Goal: Task Accomplishment & Management: Manage account settings

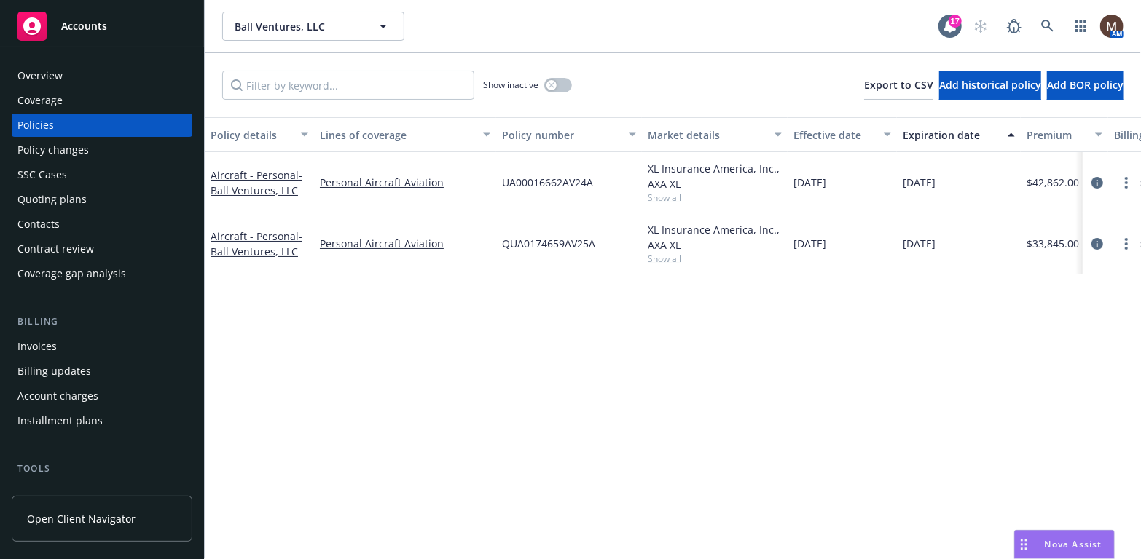
scroll to position [73, 0]
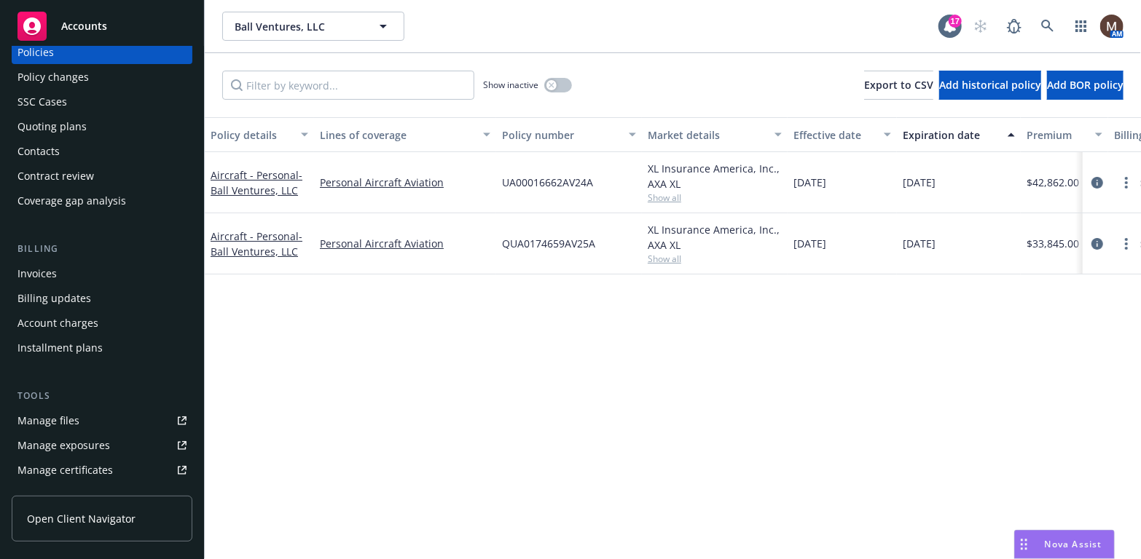
click at [80, 412] on link "Manage files" at bounding box center [102, 420] width 181 height 23
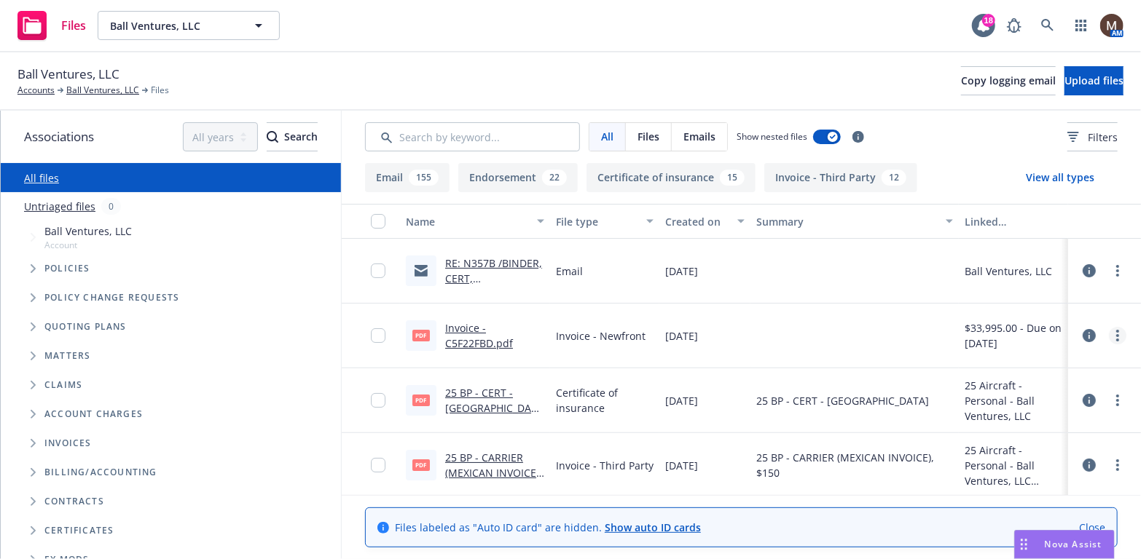
click at [1116, 333] on icon "more" at bounding box center [1117, 336] width 3 height 12
click at [1017, 424] on link "Edit" at bounding box center [1042, 423] width 145 height 29
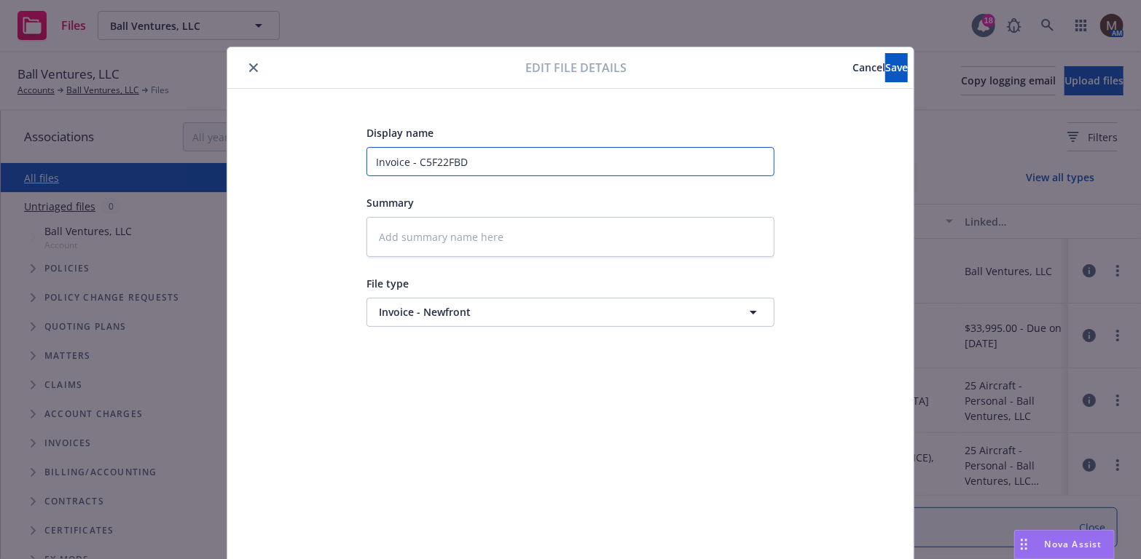
drag, startPoint x: 500, startPoint y: 158, endPoint x: 350, endPoint y: 145, distance: 150.6
click at [350, 145] on div "Display name Invoice - C5F22FBD Summary File type Invoice - Newfront Invoice - …" at bounding box center [570, 342] width 628 height 437
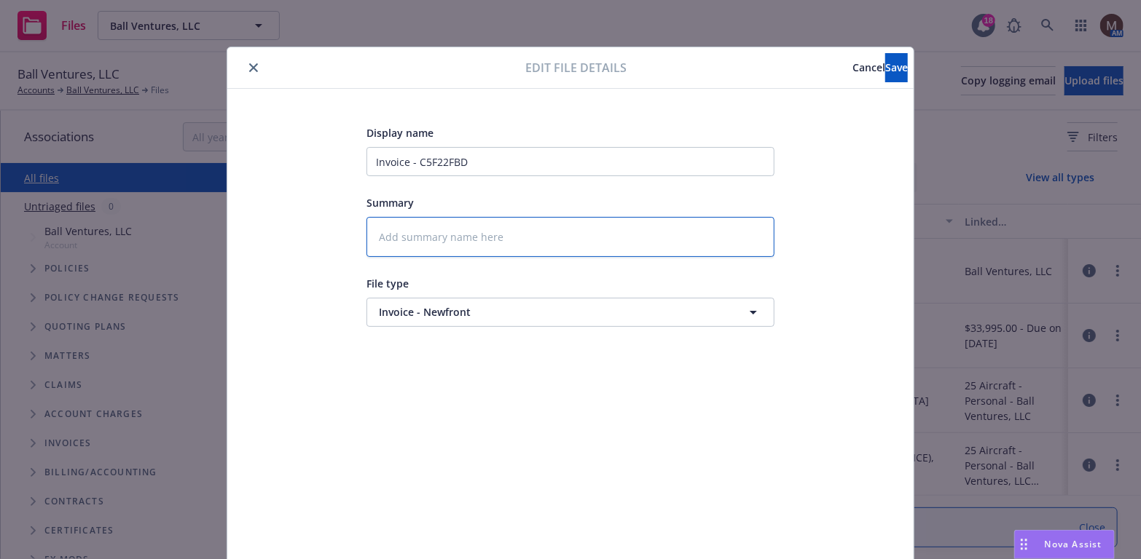
click at [427, 246] on textarea at bounding box center [570, 237] width 408 height 40
paste textarea "Invoice - C5F22FBD"
type textarea "x"
type textarea "Invoice - C5F22FBD"
click at [885, 68] on button "Save" at bounding box center [896, 67] width 23 height 29
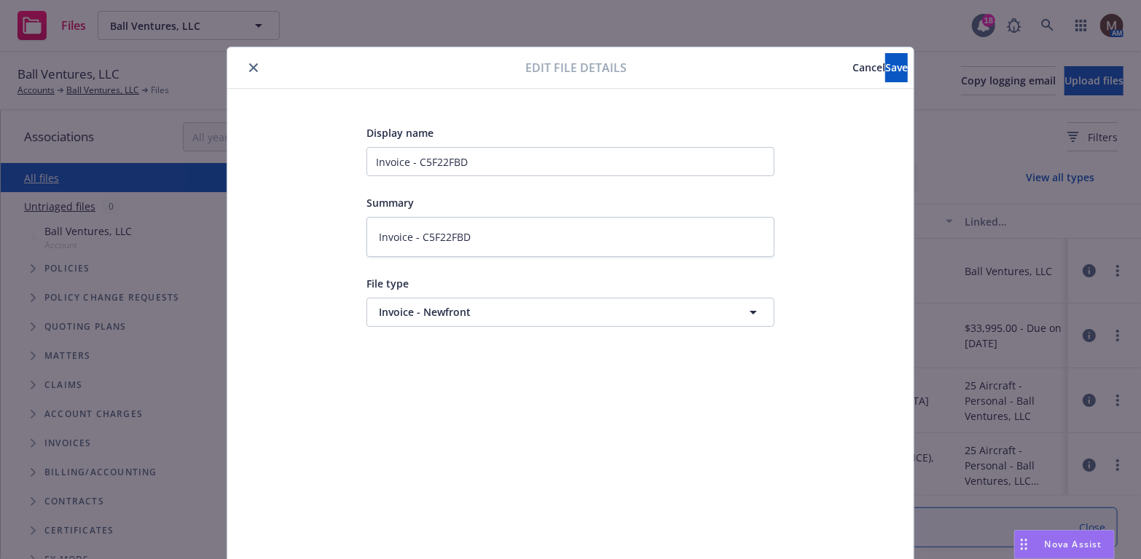
type textarea "x"
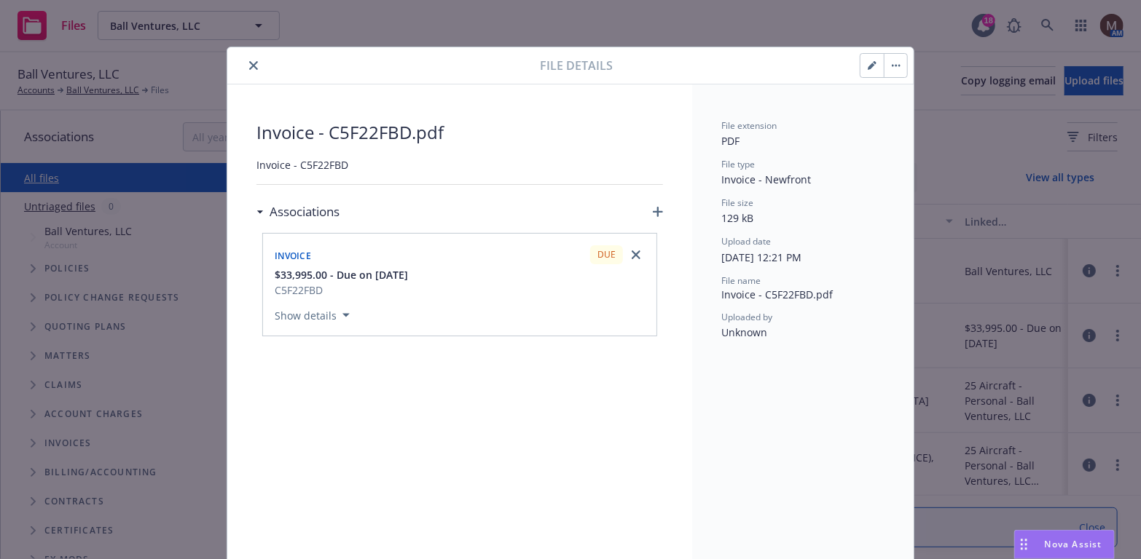
click at [249, 65] on icon "close" at bounding box center [253, 65] width 9 height 9
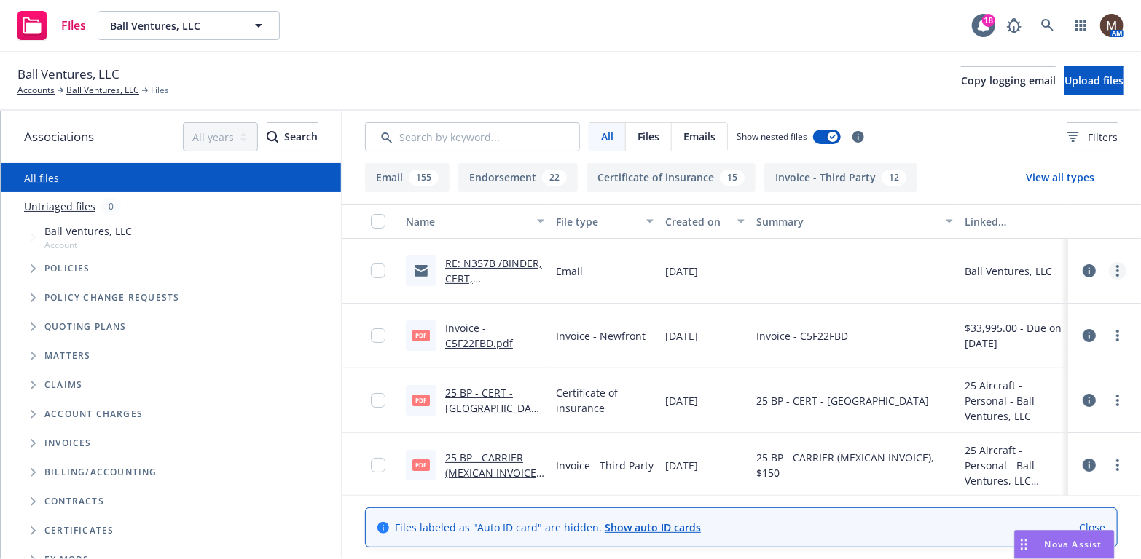
click at [1116, 267] on circle "more" at bounding box center [1117, 266] width 3 height 3
click at [1019, 382] on link "Update associations" at bounding box center [1042, 388] width 145 height 29
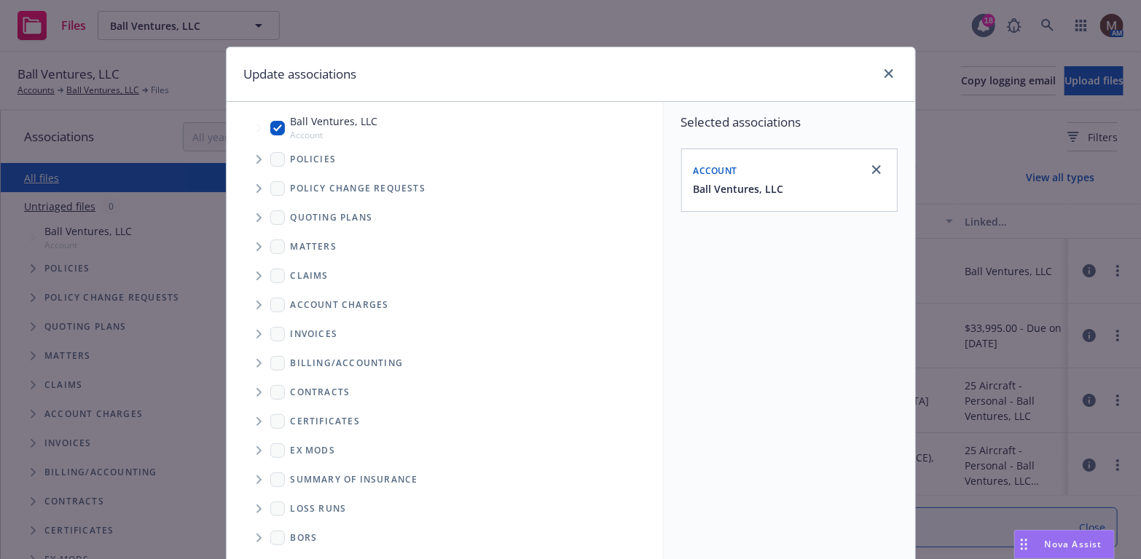
click at [256, 163] on icon "Tree Example" at bounding box center [259, 159] width 6 height 9
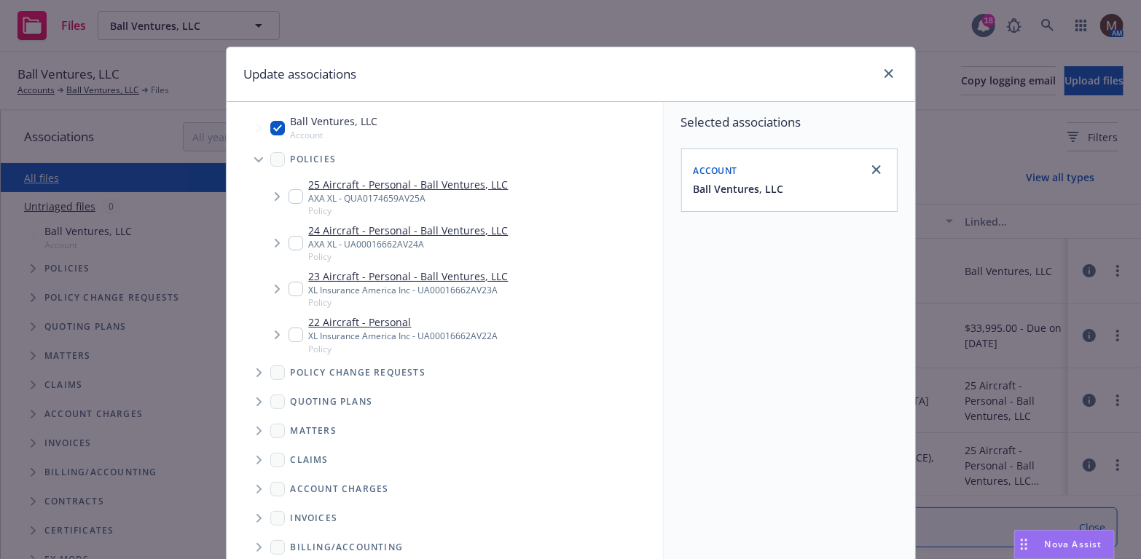
click at [293, 202] on input "Tree Example" at bounding box center [295, 196] width 15 height 15
checkbox input "true"
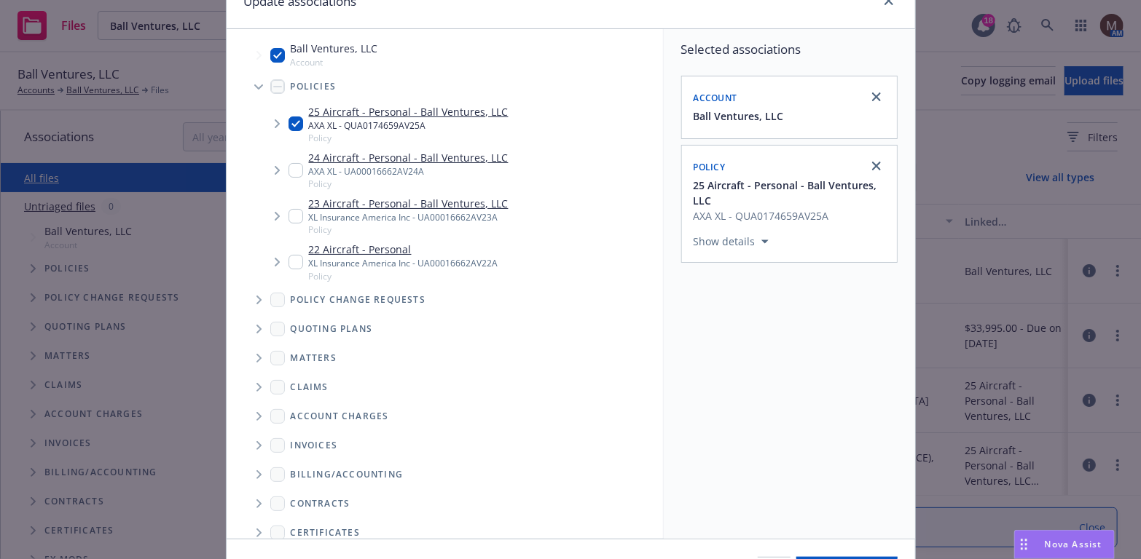
scroll to position [146, 0]
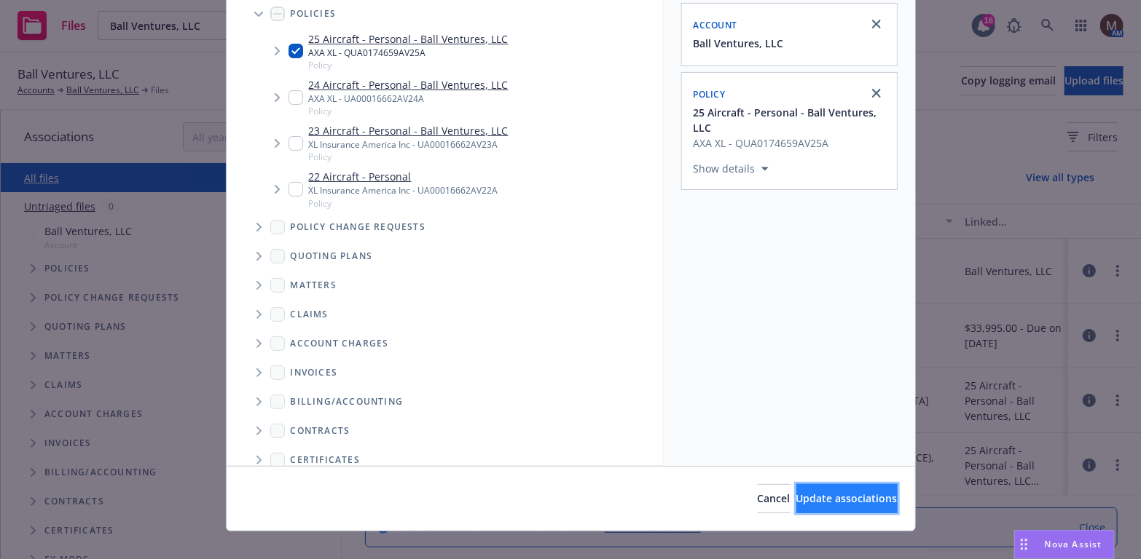
click at [811, 493] on span "Update associations" at bounding box center [846, 499] width 101 height 14
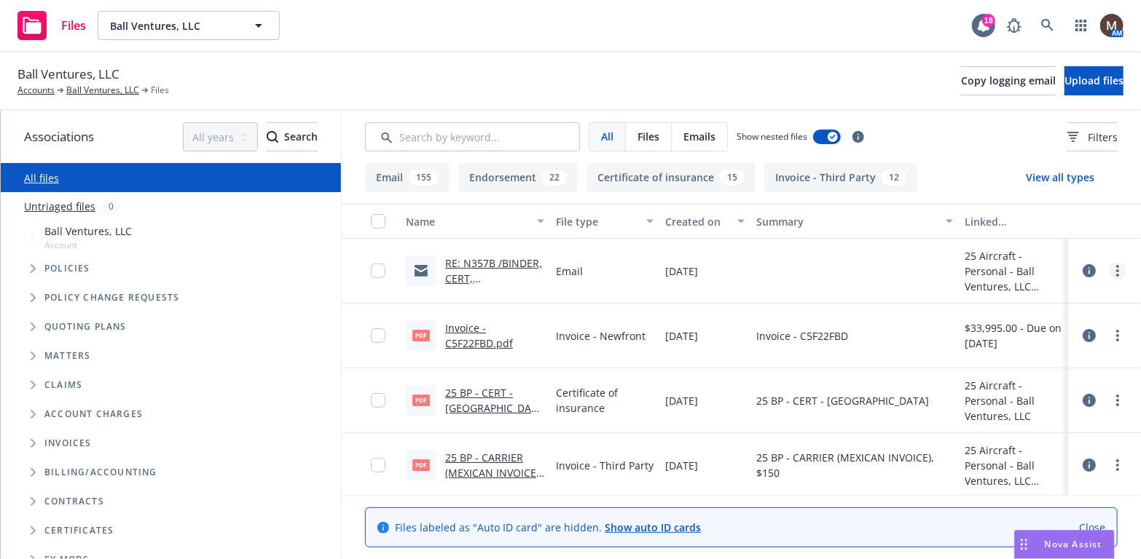
click at [1108, 265] on link "more" at bounding box center [1116, 270] width 17 height 17
click at [1006, 349] on link "Edit" at bounding box center [1042, 358] width 145 height 29
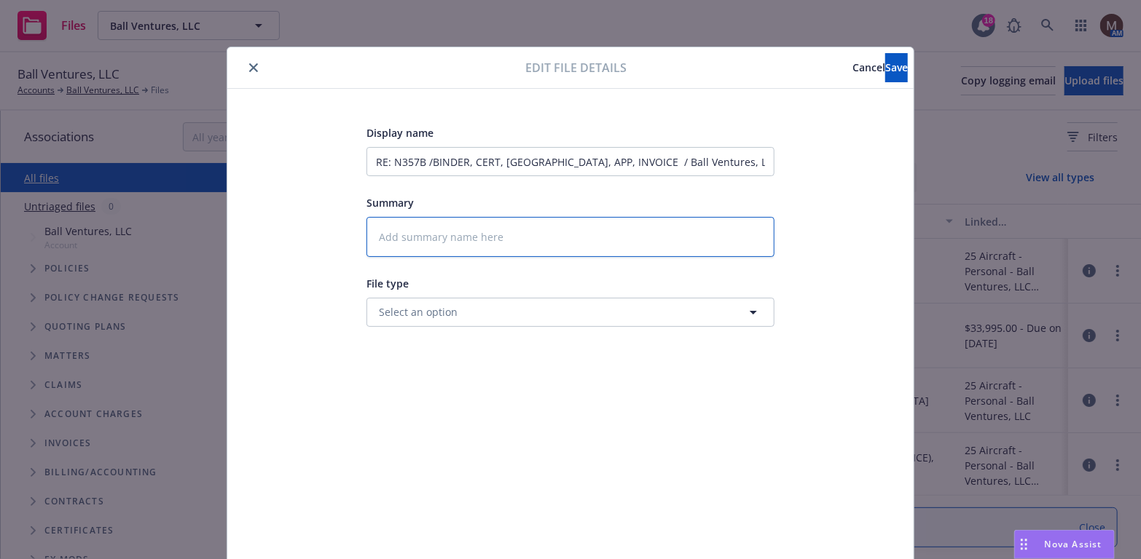
click at [403, 241] on textarea at bounding box center [570, 237] width 408 height 40
type textarea "x"
type textarea "2"
type textarea "x"
type textarea "25"
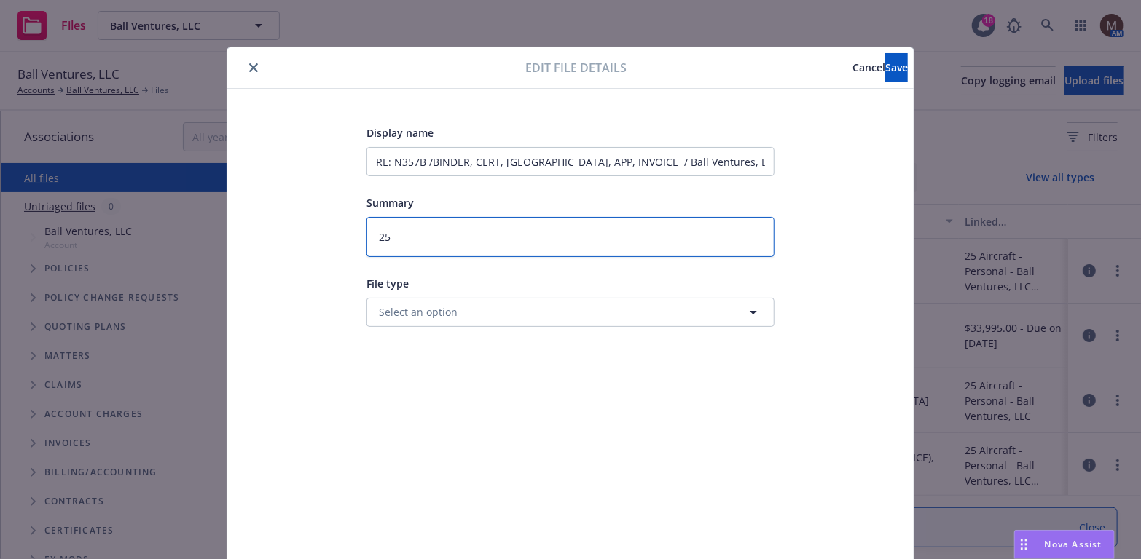
type textarea "x"
type textarea "25"
type textarea "x"
type textarea "25 B"
type textarea "x"
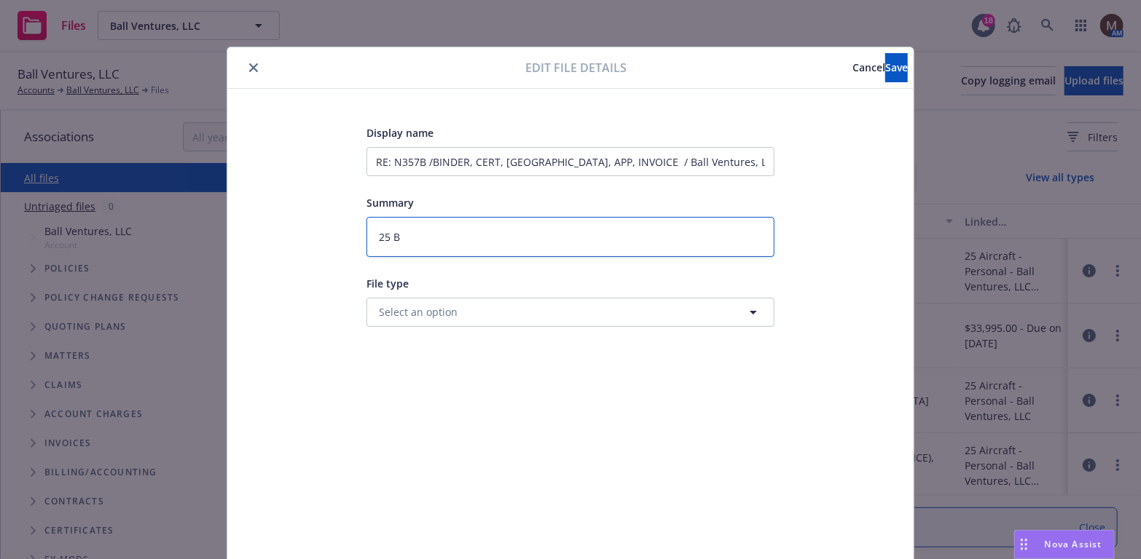
type textarea "25 BP"
type textarea "x"
type textarea "25 BP"
type textarea "x"
type textarea "25 BP -"
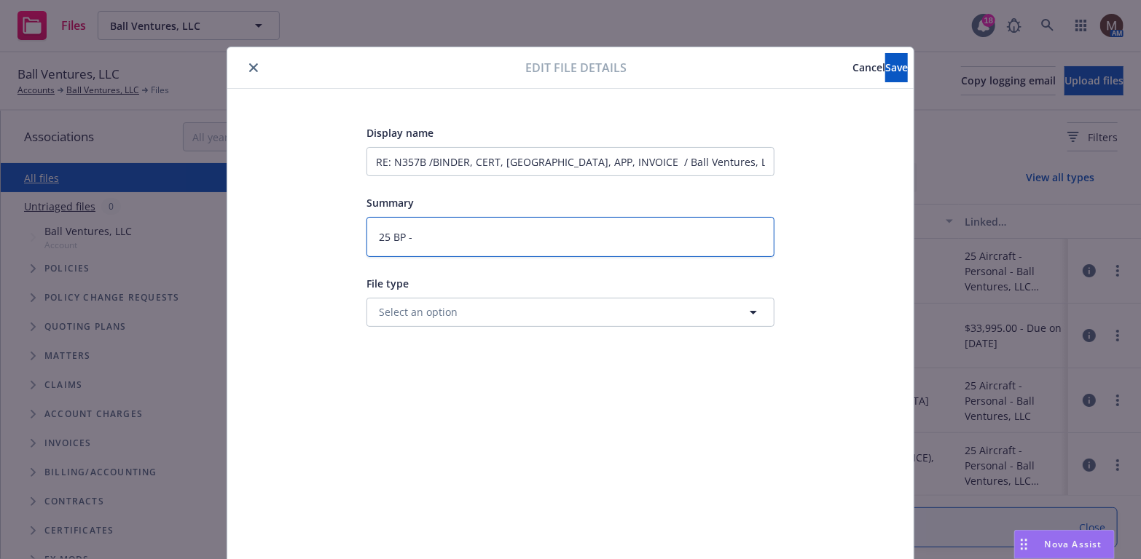
type textarea "x"
type textarea "25 BP -"
type textarea "x"
type textarea "25 BP - B"
type textarea "x"
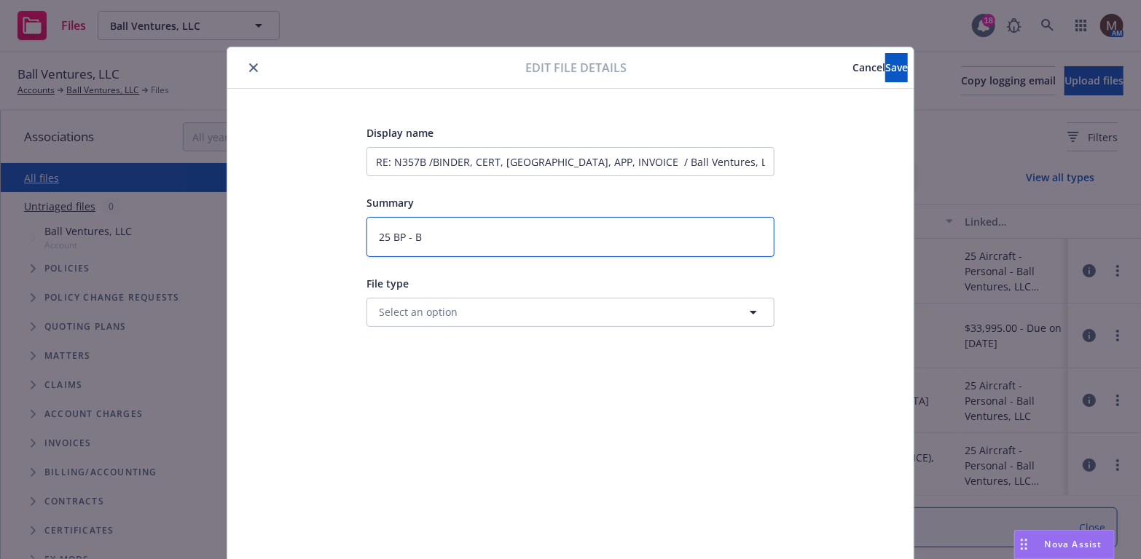
type textarea "25 BP - Bi"
type textarea "x"
type textarea "25 BP - Bin"
type textarea "x"
type textarea "25 BP - Bind"
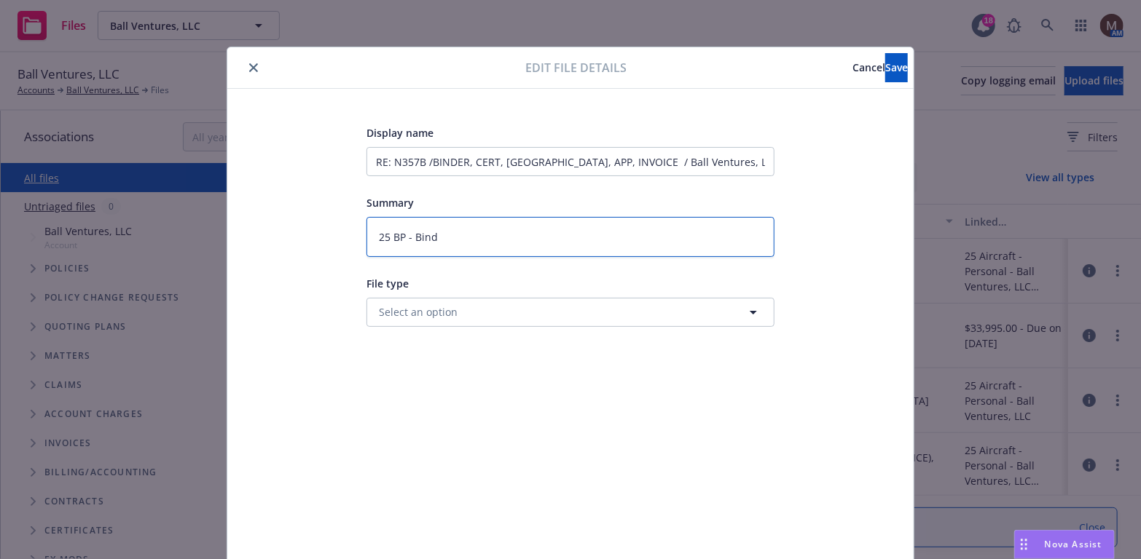
type textarea "x"
type textarea "25 BP - Binde"
type textarea "x"
type textarea "25 BP - Binder"
type textarea "x"
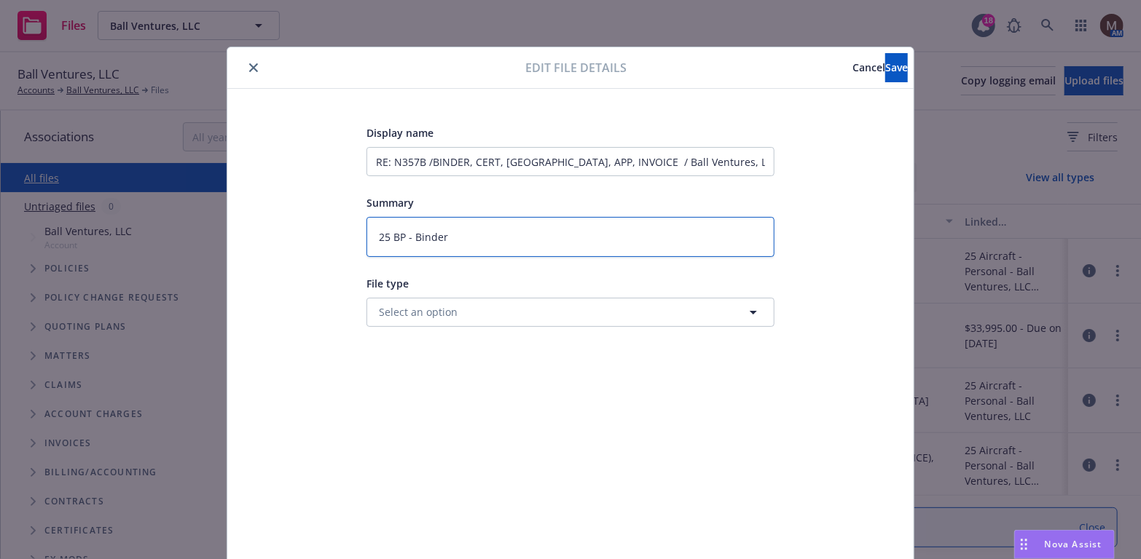
type textarea "25 BP - Binder,"
type textarea "x"
type textarea "25 BP - Binder,"
type textarea "x"
type textarea "25 BP - Binder, C"
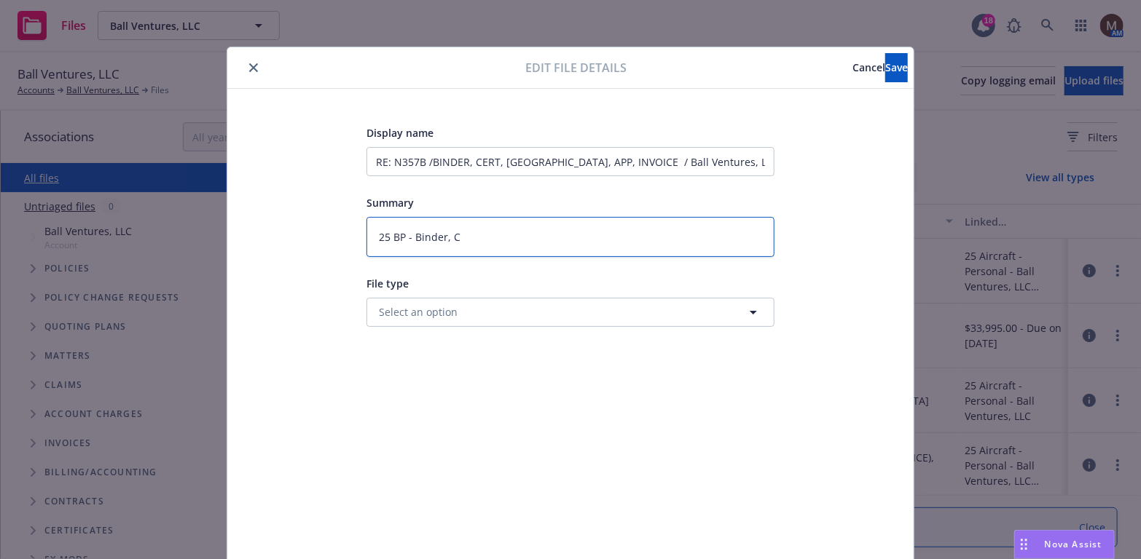
type textarea "x"
type textarea "25 BP - Binder, Ce"
type textarea "x"
type textarea "25 BP - Binder, Cer"
type textarea "x"
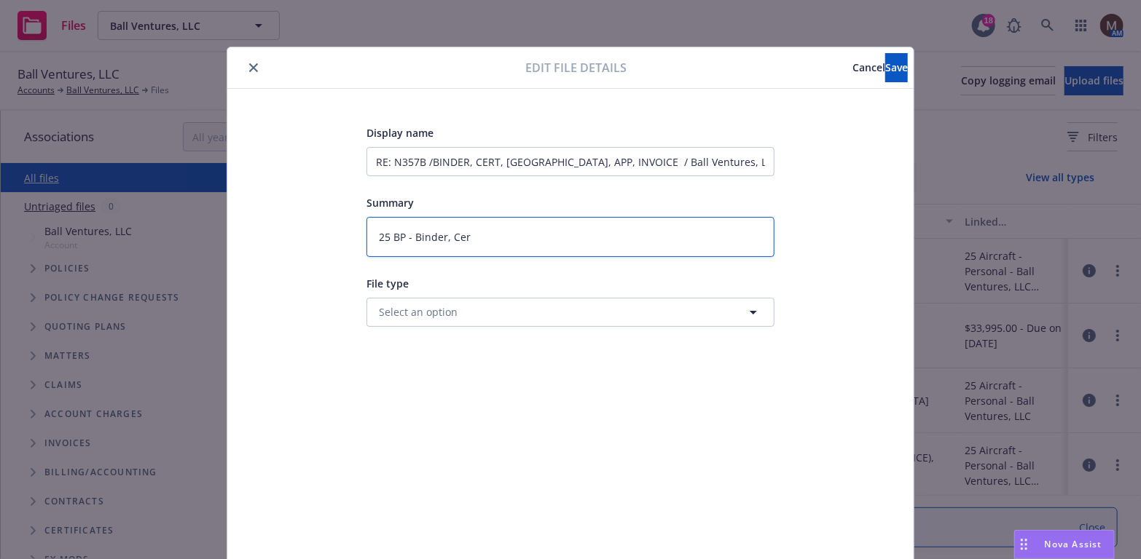
type textarea "25 BP - Binder, Cert"
type textarea "x"
type textarea "25 BP - Binder, Cert,"
type textarea "x"
type textarea "25 BP - Binder, Cert,"
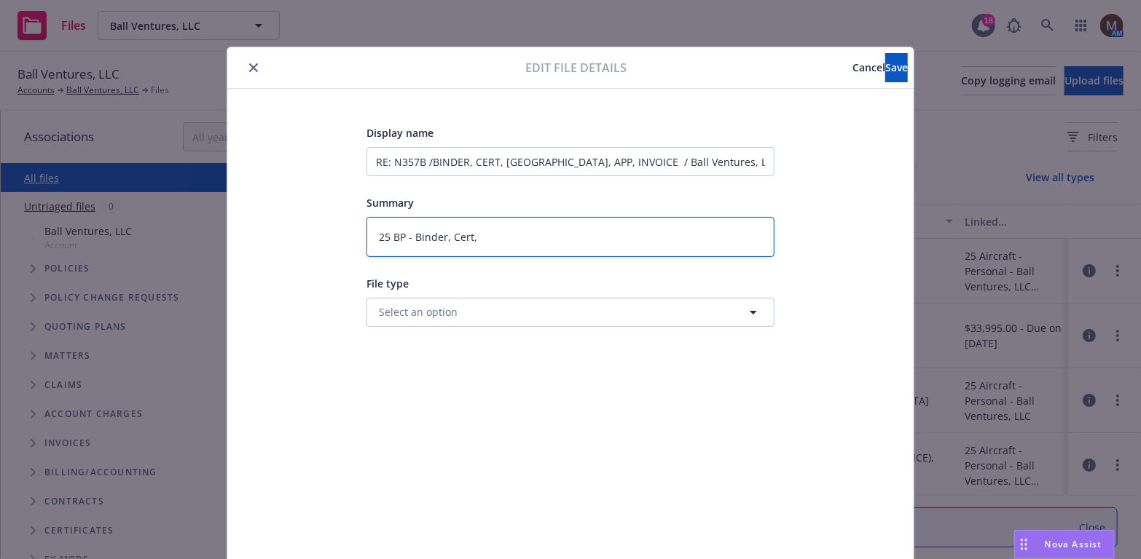
type textarea "x"
type textarea "25 BP - Binder, Cert, M"
type textarea "x"
type textarea "25 BP - Binder, Cert, Me"
type textarea "x"
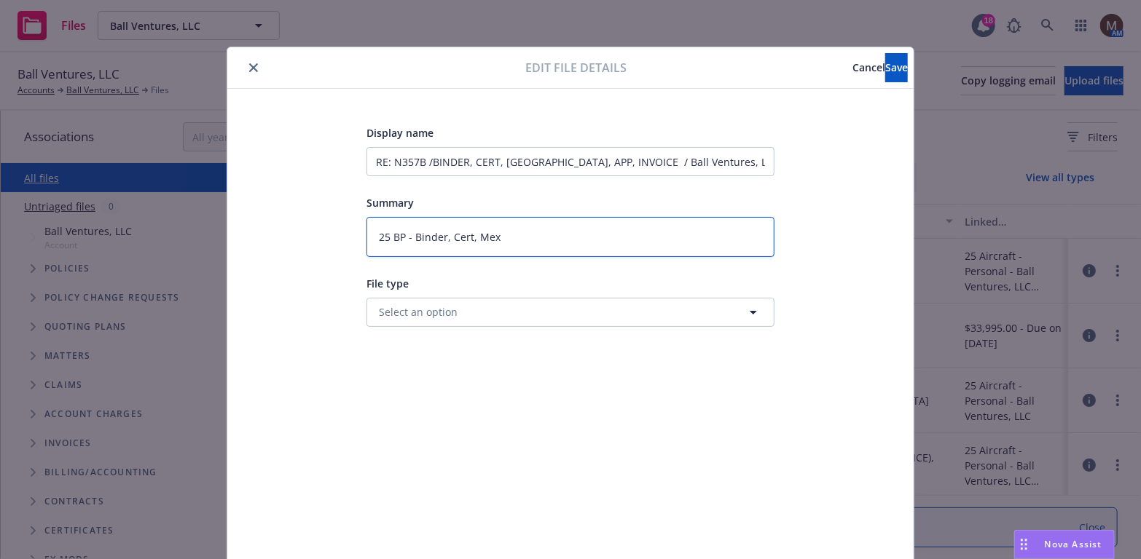
type textarea "25 BP - Binder, Cert, Mexi"
type textarea "x"
type textarea "25 BP - Binder, Cert, Mexic"
type textarea "x"
type textarea "25 BP - Binder, Cert, Mexico"
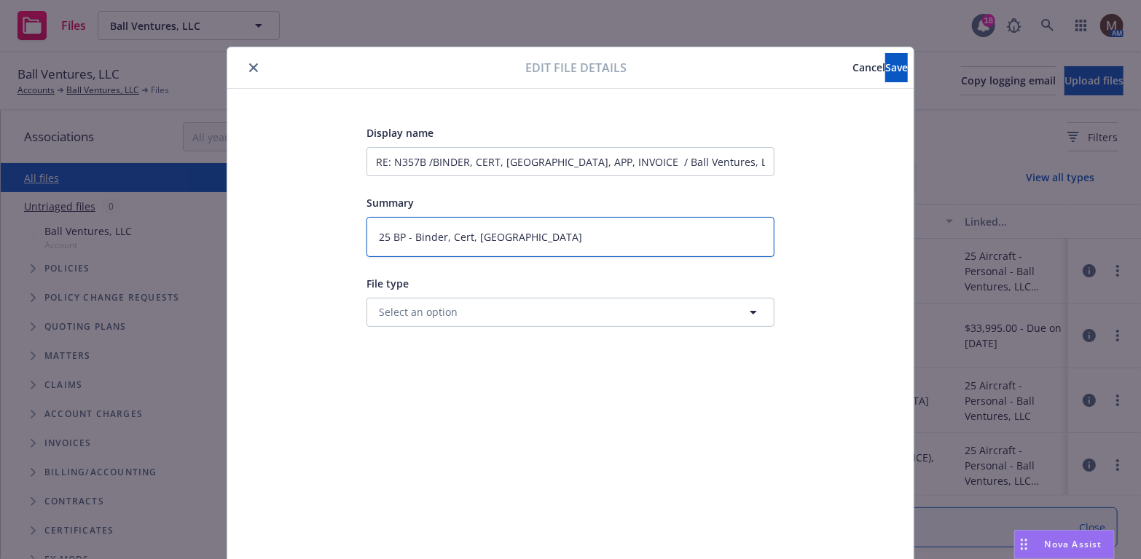
type textarea "x"
type textarea "25 BP - Binder, Cert, Mexico,"
type textarea "x"
type textarea "25 BP - Binder, Cert, Mexico,"
type textarea "x"
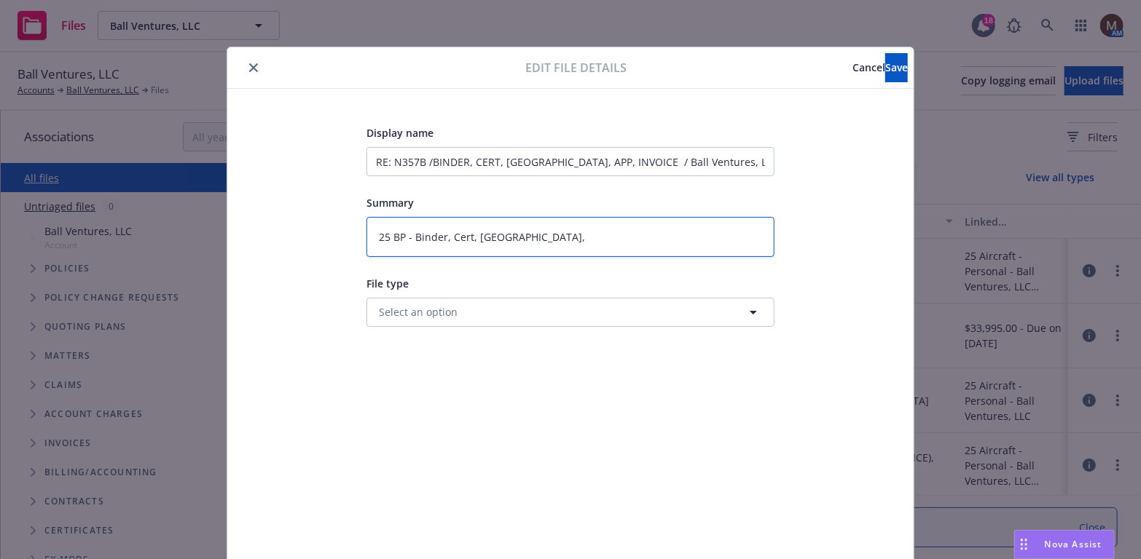
type textarea "25 BP - Binder, Cert, Mexico, A"
type textarea "x"
type textarea "25 BP - Binder, Cert, Mexico, Ap"
type textarea "x"
type textarea "25 BP - Binder, Cert, Mexico, App"
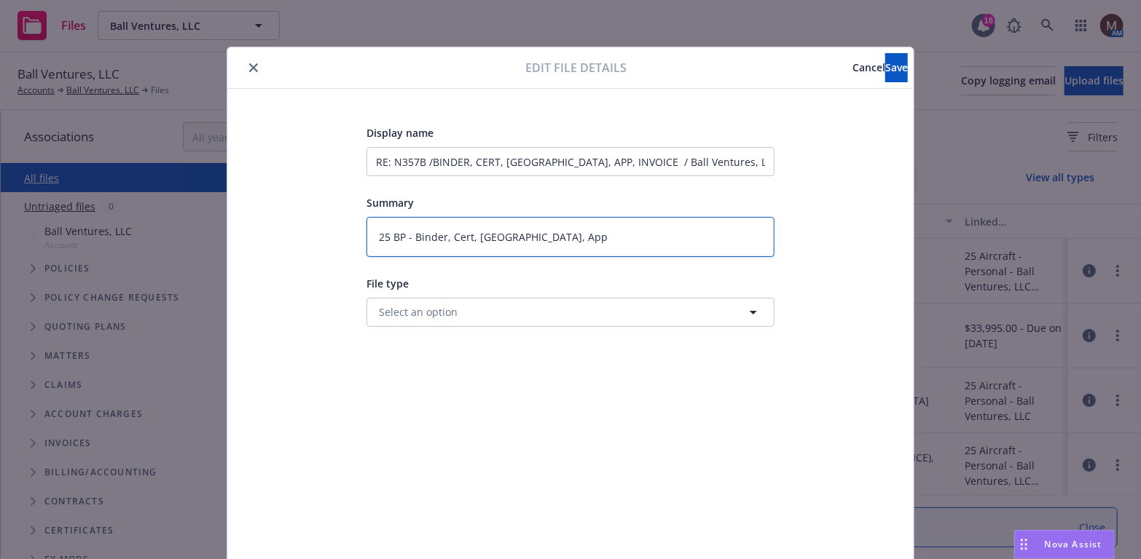
type textarea "x"
type textarea "25 BP - Binder, Cert, Mexico, App,"
type textarea "x"
type textarea "25 BP - Binder, Cert, Mexico, App,"
type textarea "x"
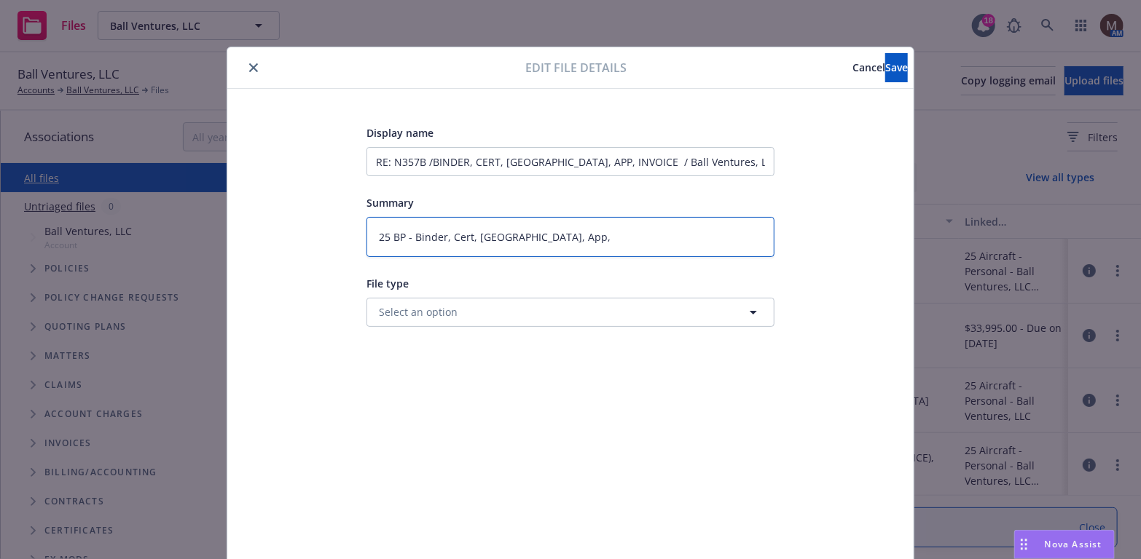
type textarea "25 BP - Binder, Cert, Mexico, App, I"
type textarea "x"
type textarea "25 BP - Binder, Cert, Mexico, App, In"
type textarea "x"
type textarea "25 BP - Binder, Cert, Mexico, App, Inv"
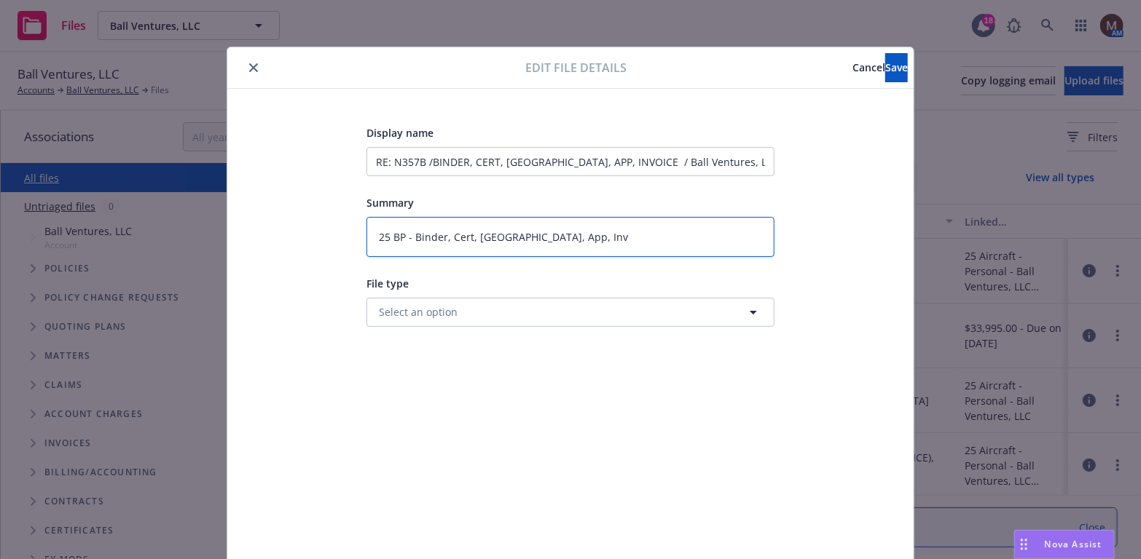
type textarea "x"
type textarea "25 BP - Binder, Cert, Mexico, App, Invo"
type textarea "x"
type textarea "25 BP - Binder, Cert, Mexico, App, Invoi"
type textarea "x"
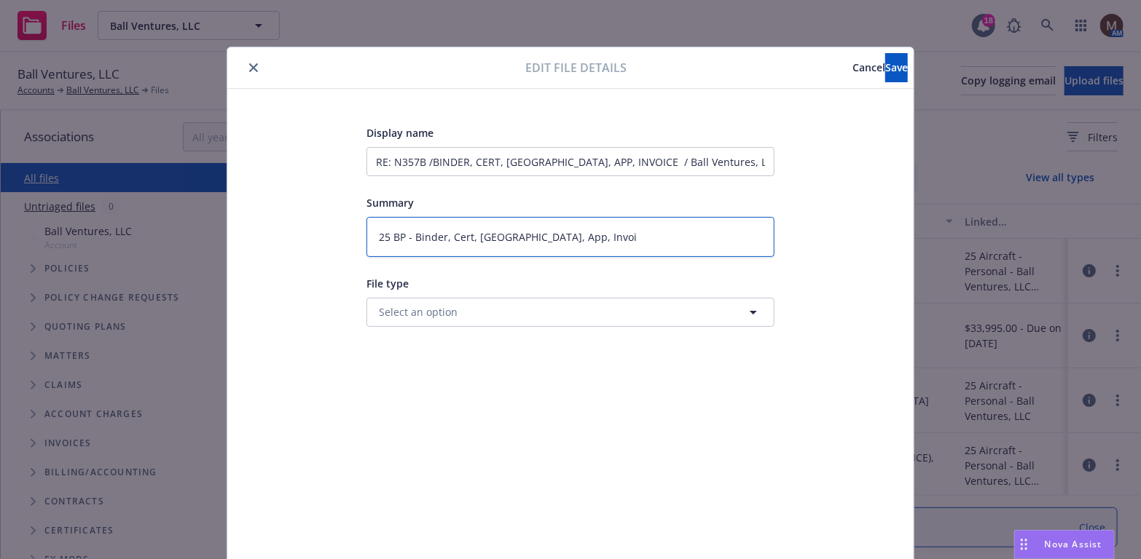
type textarea "25 BP - Binder, Cert, Mexico, App, Invoic"
type textarea "x"
type textarea "25 BP - Binder, Cert, Mexico, App, Invoice"
type textarea "x"
type textarea "25 BP - Binder, Cert, Mexico, App, Invoice"
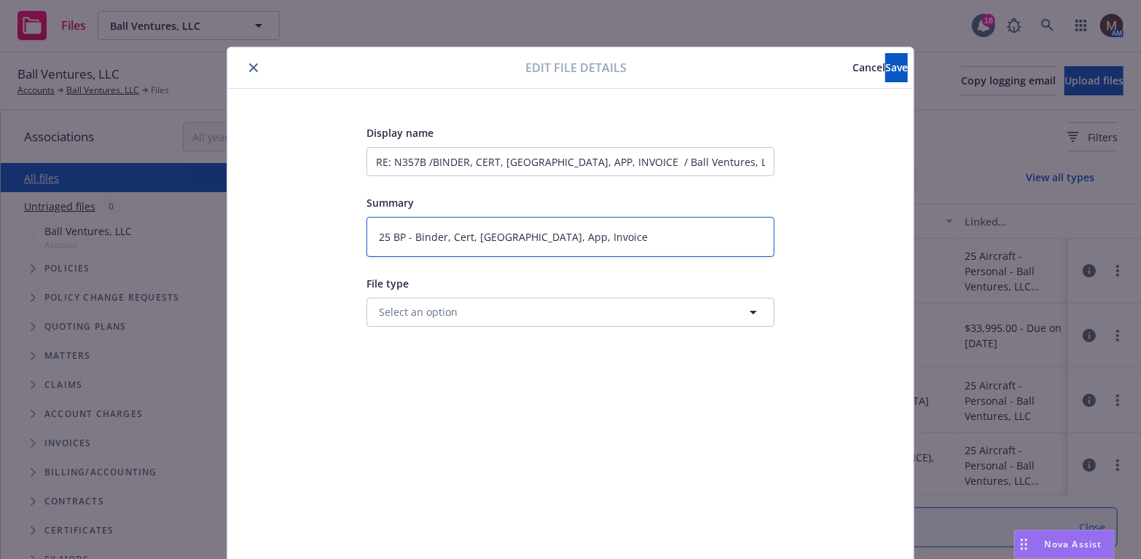
type textarea "x"
type textarea "25 BP - Binder, Cert, Mexico, App, Invoice t"
type textarea "x"
type textarea "25 BP - Binder, Cert, Mexico, App, Invoice to"
type textarea "x"
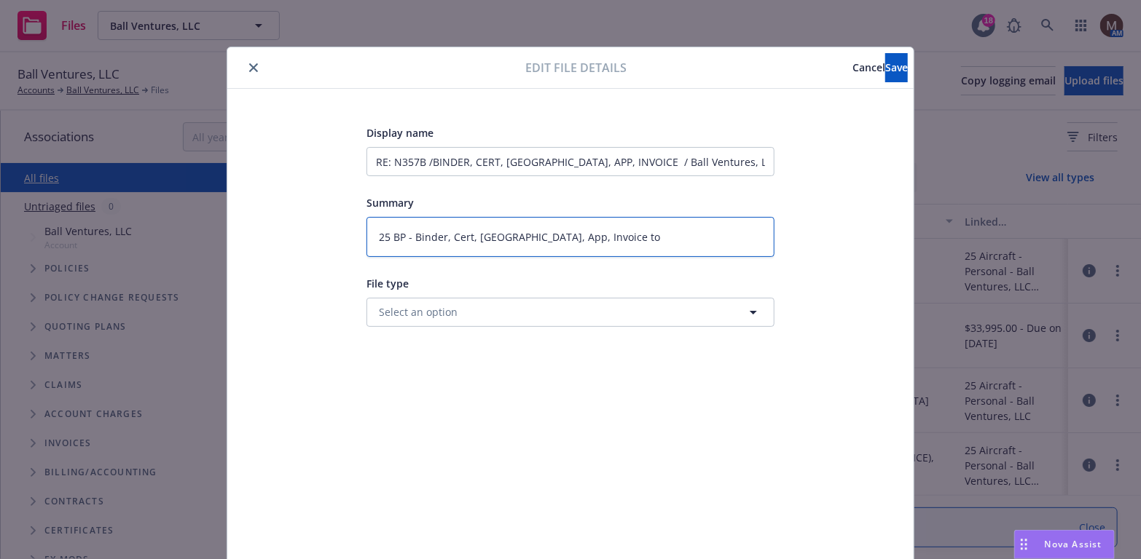
type textarea "25 BP - Binder, Cert, Mexico, App, Invoice to"
type textarea "x"
type textarea "25 BP - Binder, Cert, Mexico, App, Invoice to i"
type textarea "x"
type textarea "25 BP - Binder, Cert, Mexico, App, Invoice to in"
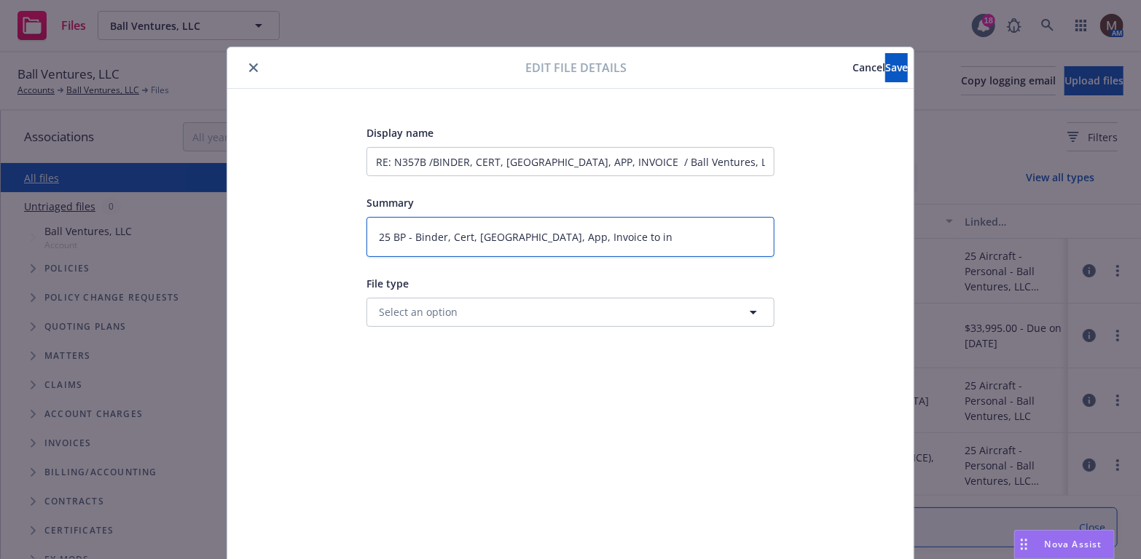
type textarea "x"
type textarea "25 BP - Binder, Cert, Mexico, App, Invoice to ins"
type textarea "x"
type textarea "25 BP - Binder, Cert, Mexico, App, Invoice to insu"
type textarea "x"
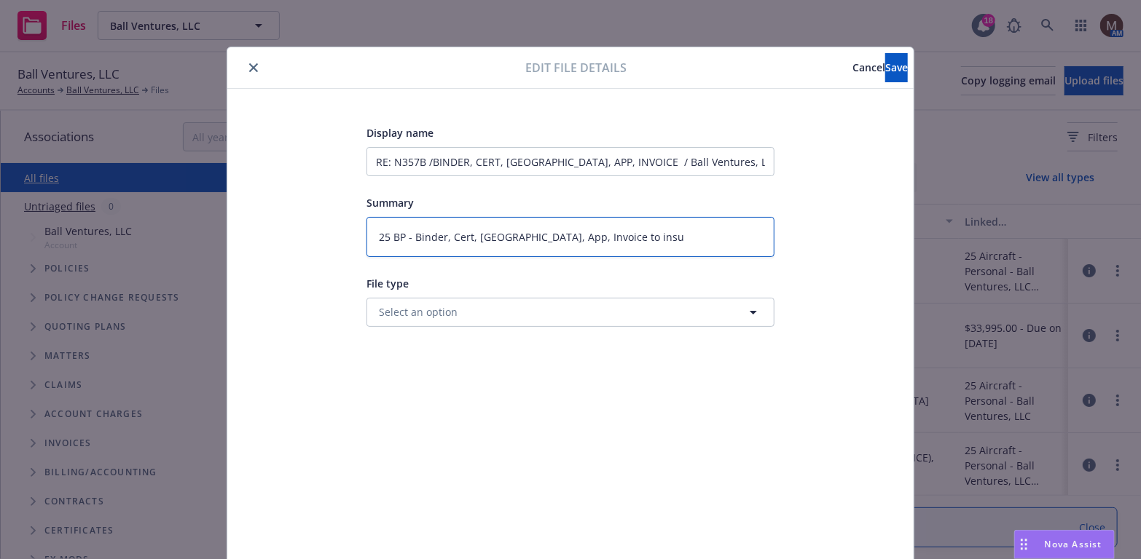
type textarea "25 BP - Binder, Cert, Mexico, App, Invoice to insur"
type textarea "x"
type textarea "25 BP - Binder, Cert, Mexico, App, Invoice to insure"
type textarea "x"
type textarea "25 BP - Binder, Cert, Mexico, App, Invoice to insured"
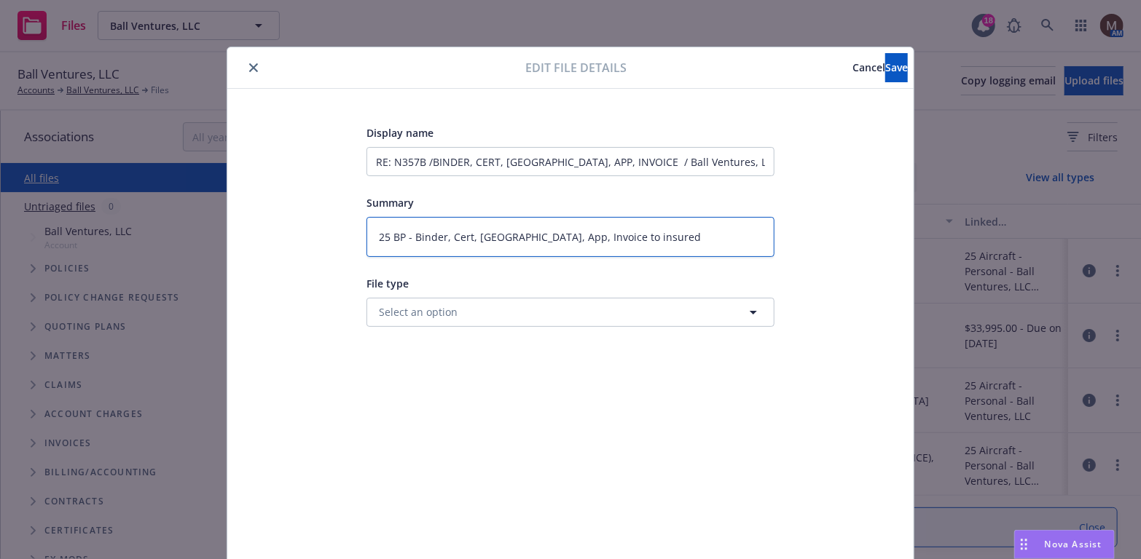
type textarea "x"
type textarea "25 BP - Binder, Cert, Mexico, App, Invoice to insured"
type textarea "x"
type textarea "25 BP - Binder, Cert, Mexico, App, Invoice to insured r"
type textarea "x"
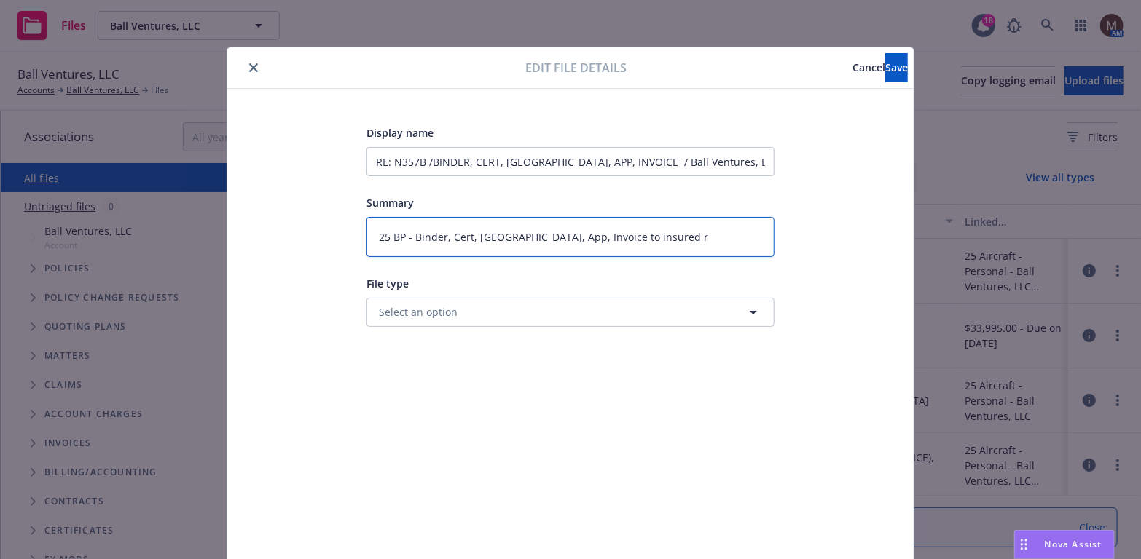
type textarea "25 BP - Binder, Cert, Mexico, App, Invoice to insured re"
type textarea "x"
type textarea "25 BP - Binder, Cert, Mexico, App, Invoice to insured rep"
click at [885, 65] on span "Save" at bounding box center [896, 67] width 23 height 14
type textarea "x"
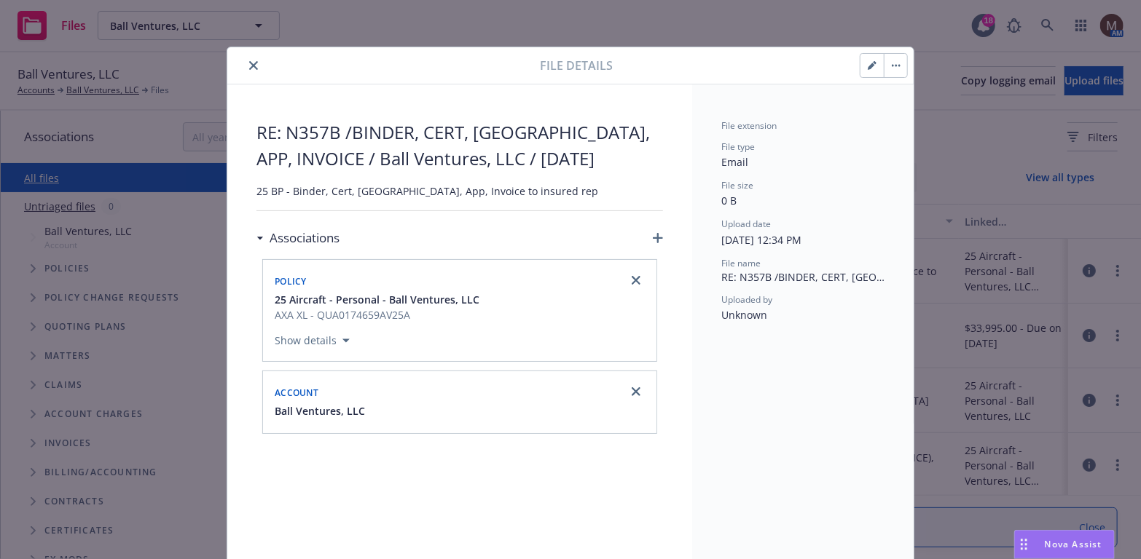
click at [249, 61] on icon "close" at bounding box center [253, 65] width 9 height 9
